Goal: Check status

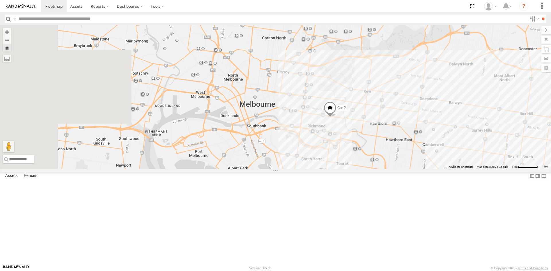
drag, startPoint x: 208, startPoint y: 138, endPoint x: 382, endPoint y: 174, distance: 178.4
click at [419, 169] on div "Car 2" at bounding box center [275, 97] width 551 height 144
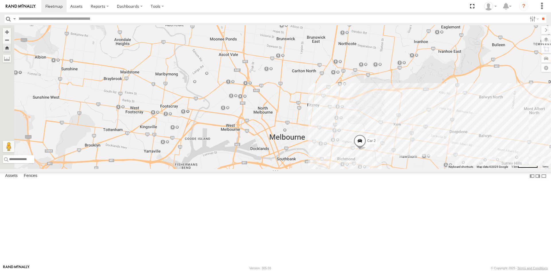
drag, startPoint x: 299, startPoint y: 102, endPoint x: 332, endPoint y: 134, distance: 45.9
click at [332, 140] on div "Car 2" at bounding box center [275, 97] width 551 height 144
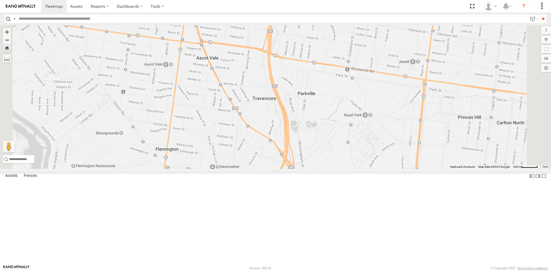
drag, startPoint x: 300, startPoint y: 106, endPoint x: 306, endPoint y: 131, distance: 25.4
click at [306, 131] on div "Car 2" at bounding box center [275, 97] width 551 height 144
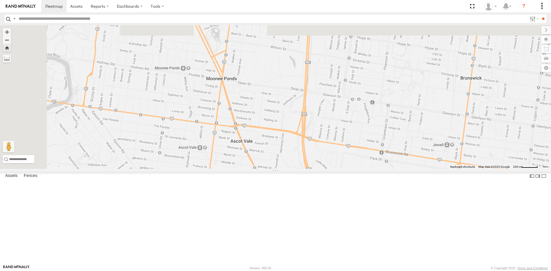
drag, startPoint x: 293, startPoint y: 97, endPoint x: 325, endPoint y: 169, distance: 78.8
click at [325, 169] on div "Car 2" at bounding box center [275, 97] width 551 height 144
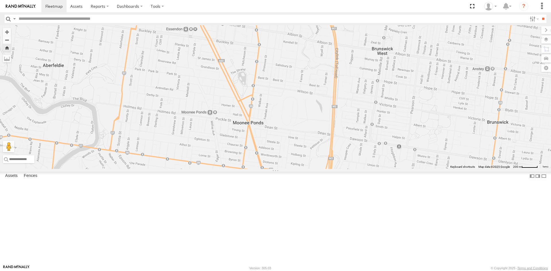
drag, startPoint x: 286, startPoint y: 142, endPoint x: 312, endPoint y: 185, distance: 50.2
click at [312, 169] on div "Car 2" at bounding box center [275, 97] width 551 height 144
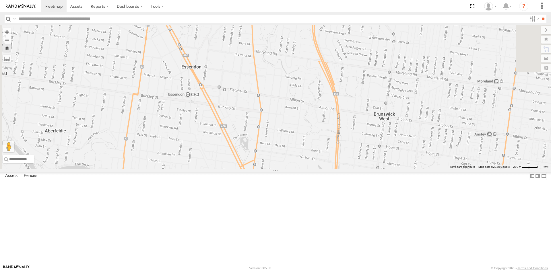
drag, startPoint x: 333, startPoint y: 97, endPoint x: 335, endPoint y: 161, distance: 64.4
click at [335, 161] on div "Car 2" at bounding box center [275, 97] width 551 height 144
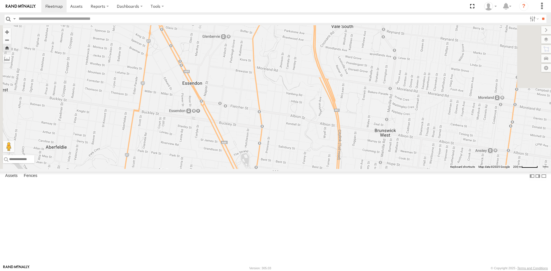
drag, startPoint x: 335, startPoint y: 105, endPoint x: 337, endPoint y: 125, distance: 19.6
click at [337, 125] on div "Car 2" at bounding box center [275, 97] width 551 height 144
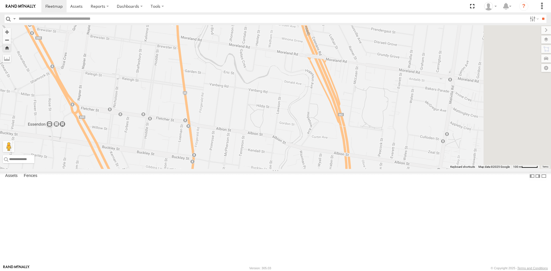
drag, startPoint x: 414, startPoint y: 227, endPoint x: 339, endPoint y: 124, distance: 127.6
click at [339, 124] on div "Car 2" at bounding box center [275, 97] width 551 height 144
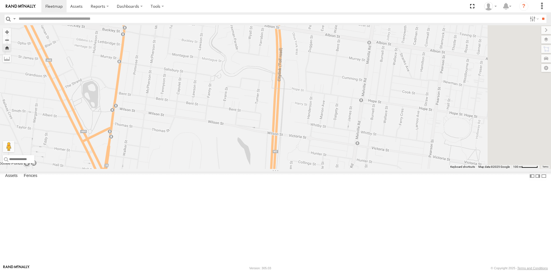
drag, startPoint x: 367, startPoint y: 222, endPoint x: 311, endPoint y: 124, distance: 113.1
click at [311, 124] on div "Car 2" at bounding box center [275, 97] width 551 height 144
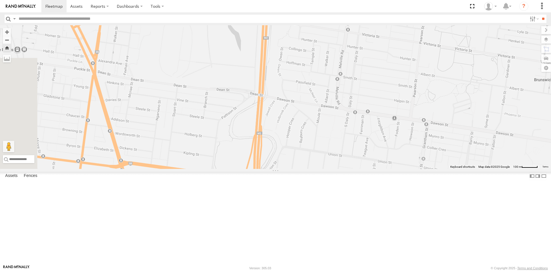
drag, startPoint x: 353, startPoint y: 210, endPoint x: 353, endPoint y: 112, distance: 97.9
click at [353, 112] on div "Car 2" at bounding box center [275, 97] width 551 height 144
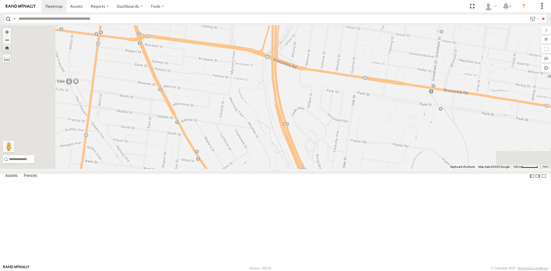
drag, startPoint x: 326, startPoint y: 235, endPoint x: 345, endPoint y: 103, distance: 133.7
click at [345, 103] on div "Car 2" at bounding box center [275, 97] width 551 height 144
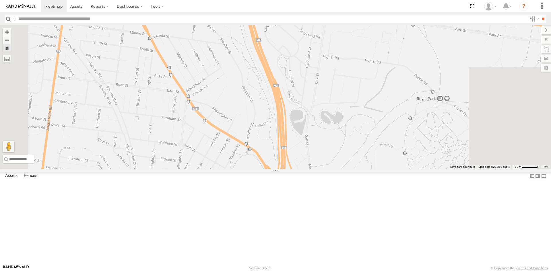
drag, startPoint x: 361, startPoint y: 218, endPoint x: 332, endPoint y: 124, distance: 98.6
click at [332, 124] on div "Car 2" at bounding box center [275, 97] width 551 height 144
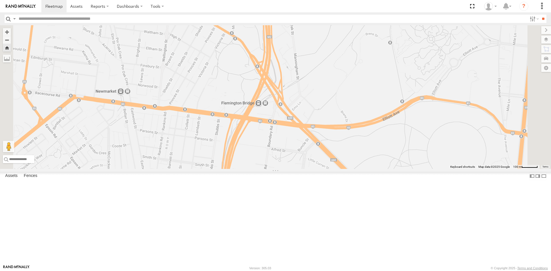
drag, startPoint x: 355, startPoint y: 208, endPoint x: 341, endPoint y: 108, distance: 101.7
click at [341, 107] on div "Car 2" at bounding box center [275, 97] width 551 height 144
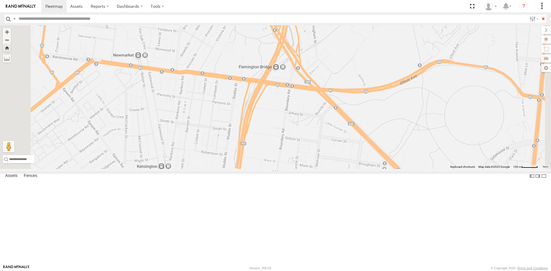
drag, startPoint x: 316, startPoint y: 165, endPoint x: 333, endPoint y: 128, distance: 40.9
click at [333, 128] on div "Car 2" at bounding box center [275, 97] width 551 height 144
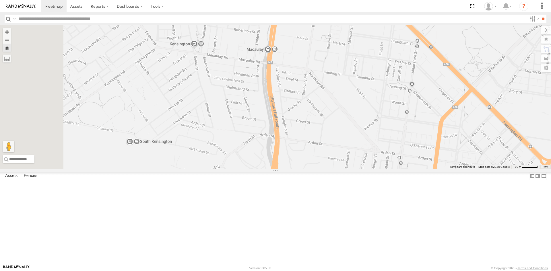
drag, startPoint x: 307, startPoint y: 222, endPoint x: 339, endPoint y: 96, distance: 129.3
click at [339, 96] on div "Car 2" at bounding box center [275, 97] width 551 height 144
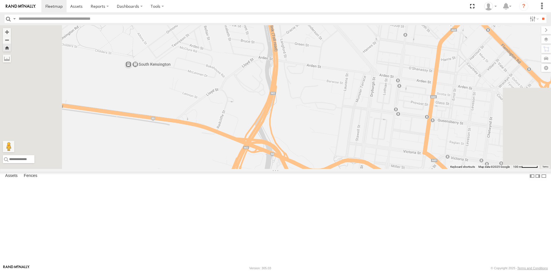
drag, startPoint x: 344, startPoint y: 202, endPoint x: 342, endPoint y: 123, distance: 78.7
click at [342, 123] on div "Car 2" at bounding box center [275, 97] width 551 height 144
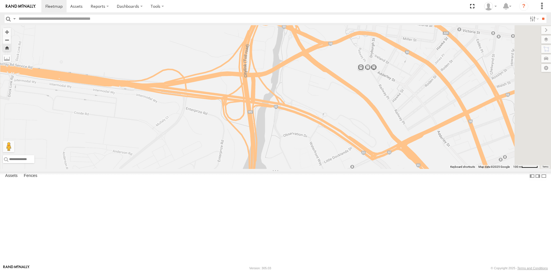
drag, startPoint x: 333, startPoint y: 192, endPoint x: 345, endPoint y: 55, distance: 136.7
click at [345, 55] on div "Car 2" at bounding box center [275, 97] width 551 height 144
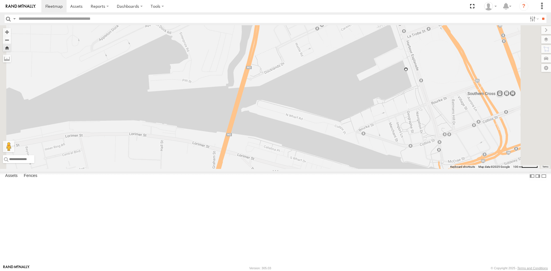
drag, startPoint x: 332, startPoint y: 208, endPoint x: 337, endPoint y: 58, distance: 150.6
click at [337, 58] on div "Car 2" at bounding box center [275, 97] width 551 height 144
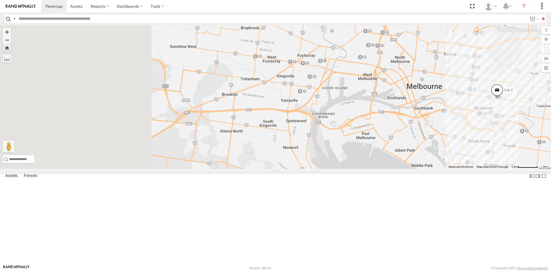
drag, startPoint x: 215, startPoint y: 154, endPoint x: 375, endPoint y: 152, distance: 160.0
click at [375, 152] on div "Car 2" at bounding box center [275, 97] width 551 height 144
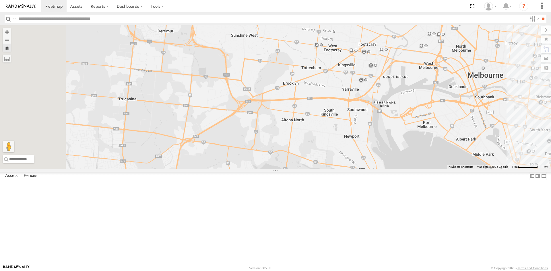
drag, startPoint x: 237, startPoint y: 176, endPoint x: 301, endPoint y: 165, distance: 64.7
click at [301, 165] on div "Car 2" at bounding box center [275, 97] width 551 height 144
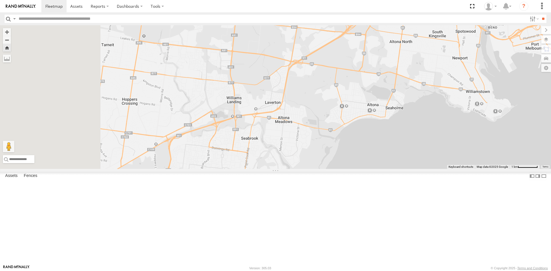
drag, startPoint x: 211, startPoint y: 186, endPoint x: 327, endPoint y: 103, distance: 142.3
click at [327, 103] on div "Car 2" at bounding box center [275, 97] width 551 height 144
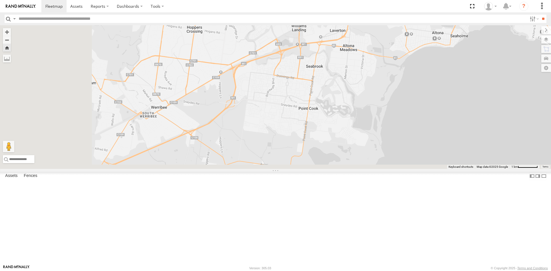
drag, startPoint x: 198, startPoint y: 196, endPoint x: 260, endPoint y: 124, distance: 95.5
click at [260, 124] on div "Car 2" at bounding box center [275, 97] width 551 height 144
